Goal: Transaction & Acquisition: Purchase product/service

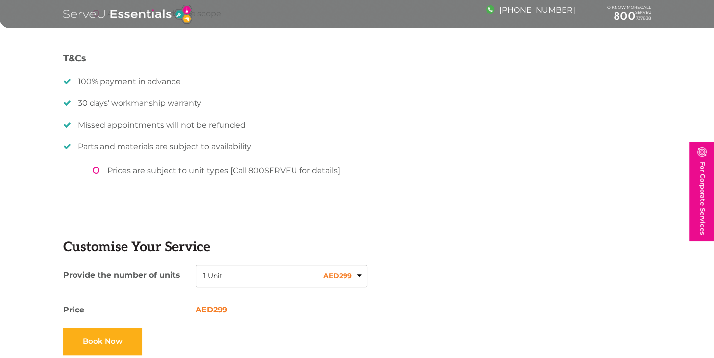
scroll to position [784, 0]
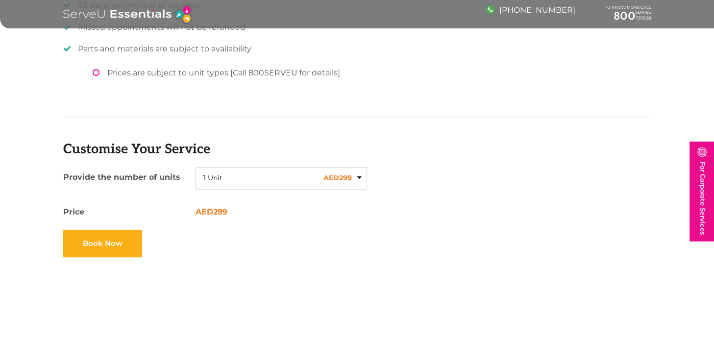
click at [357, 178] on button "1 Unit AED 299" at bounding box center [282, 178] width 172 height 23
click at [357, 177] on button "1 Unit AED 299" at bounding box center [282, 178] width 172 height 23
click at [356, 178] on button "1 Unit AED 299" at bounding box center [282, 178] width 172 height 23
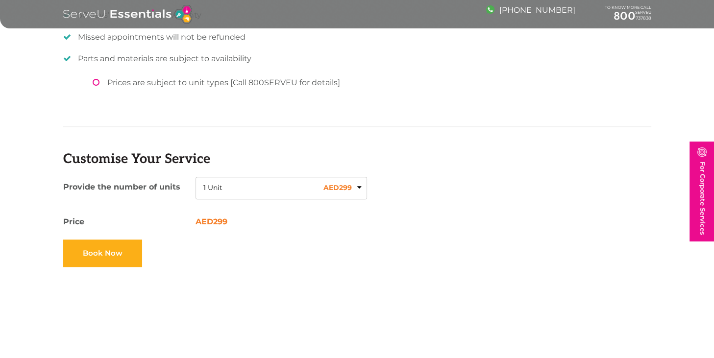
scroll to position [833, 0]
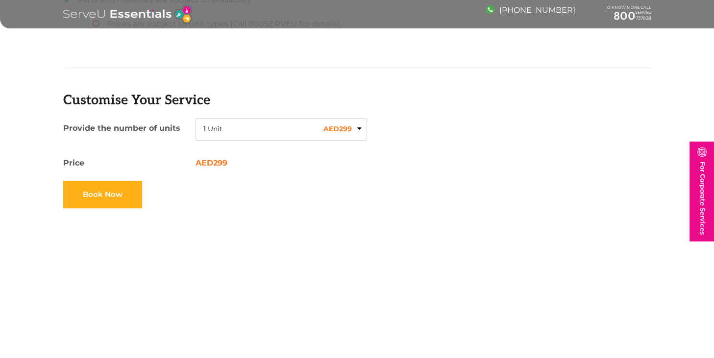
click at [359, 129] on button "1 Unit AED 299" at bounding box center [282, 129] width 172 height 23
